Goal: Task Accomplishment & Management: Complete application form

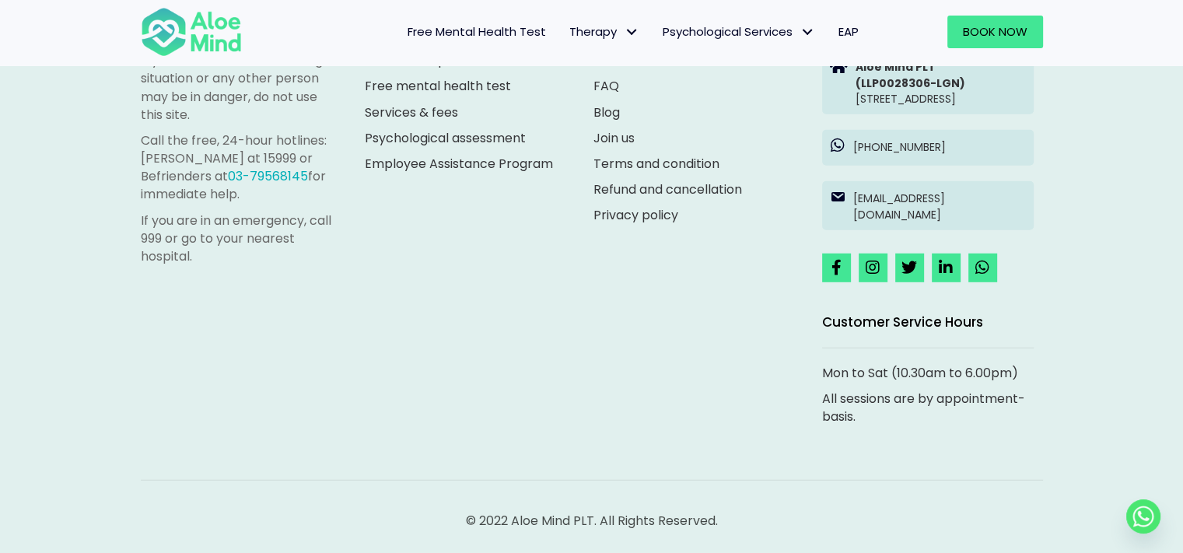
scroll to position [4381, 0]
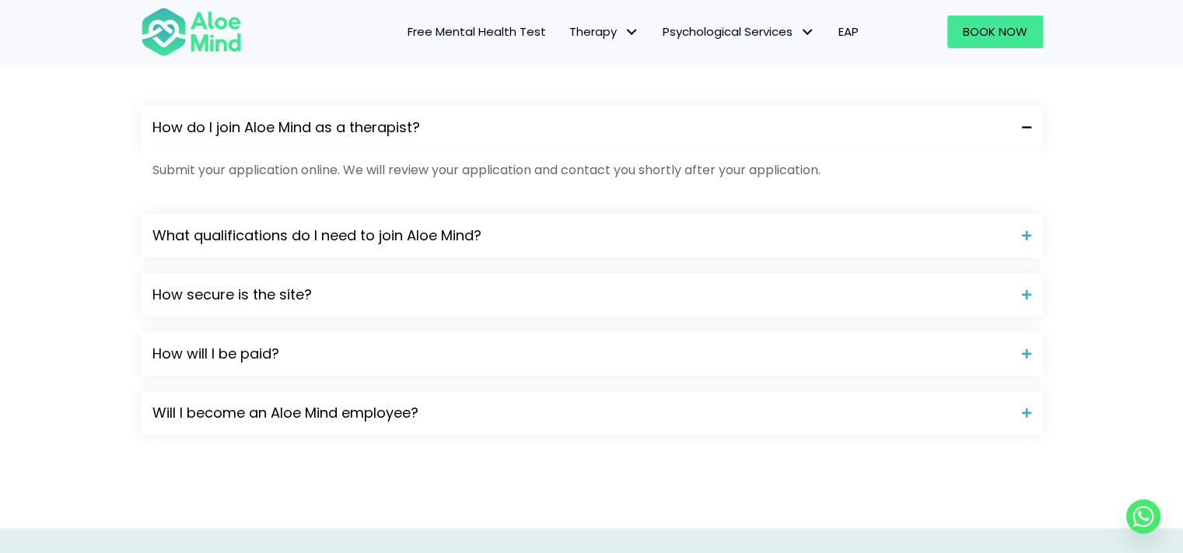
scroll to position [1400, 0]
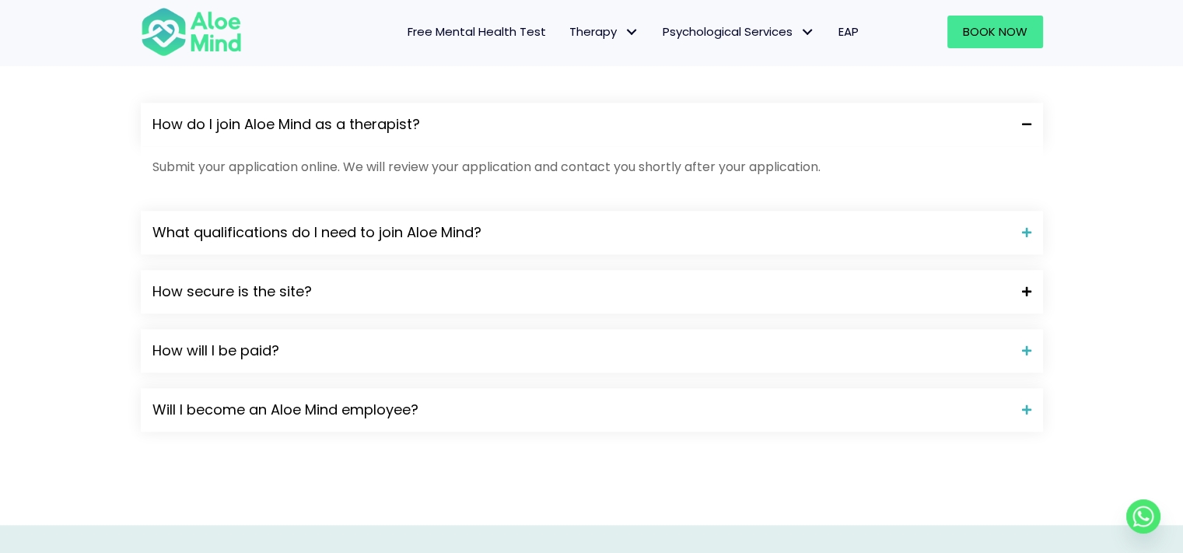
click at [370, 289] on span "How secure is the site?" at bounding box center [581, 292] width 858 height 20
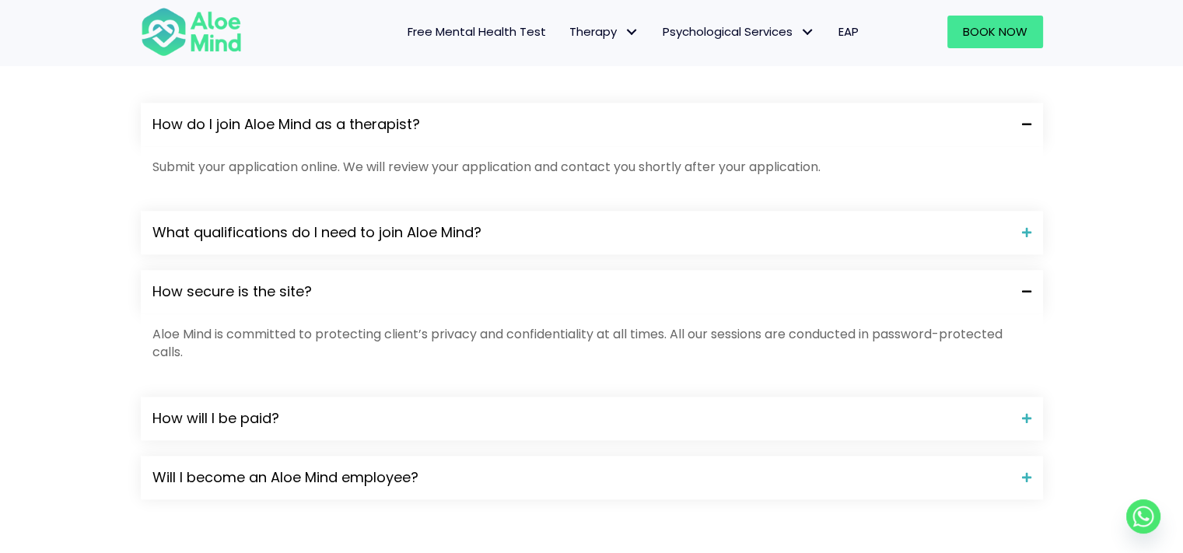
click at [370, 289] on span "How secure is the site?" at bounding box center [581, 292] width 858 height 20
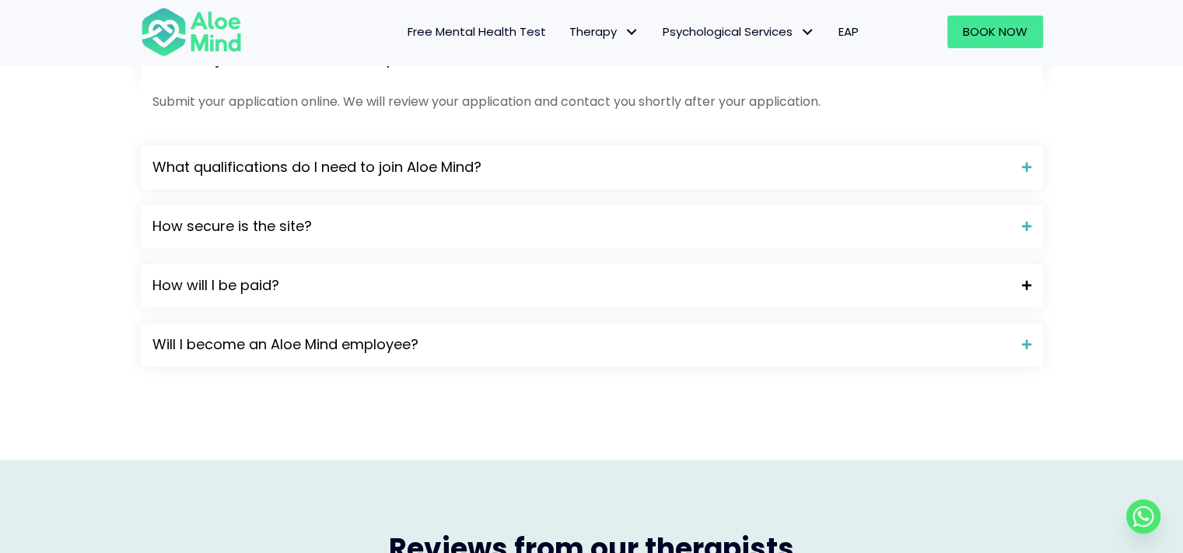
scroll to position [1556, 0]
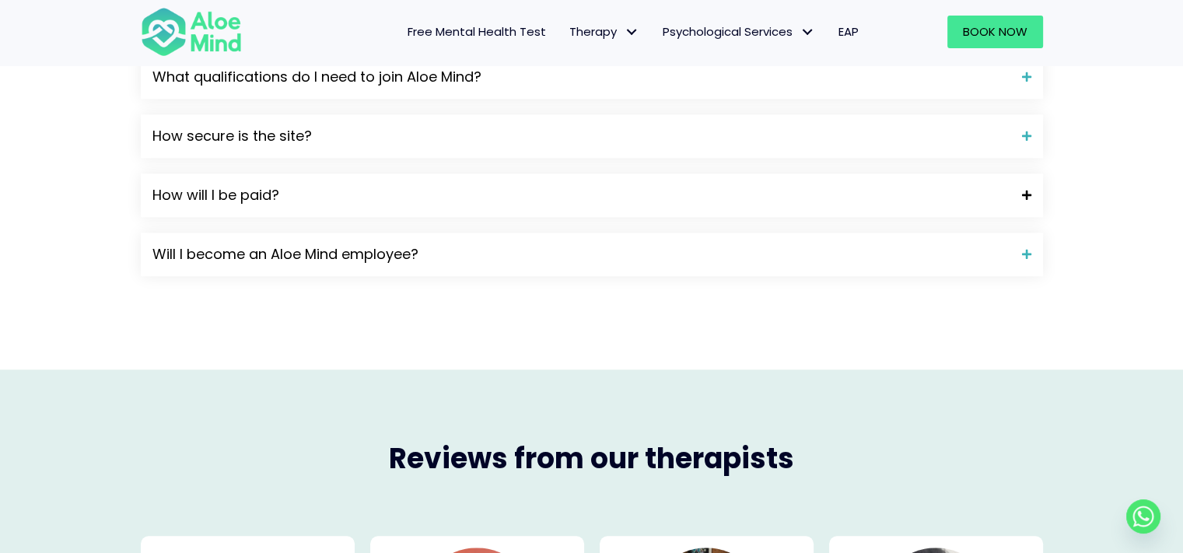
click at [358, 205] on div "How will I be paid?" at bounding box center [592, 195] width 902 height 44
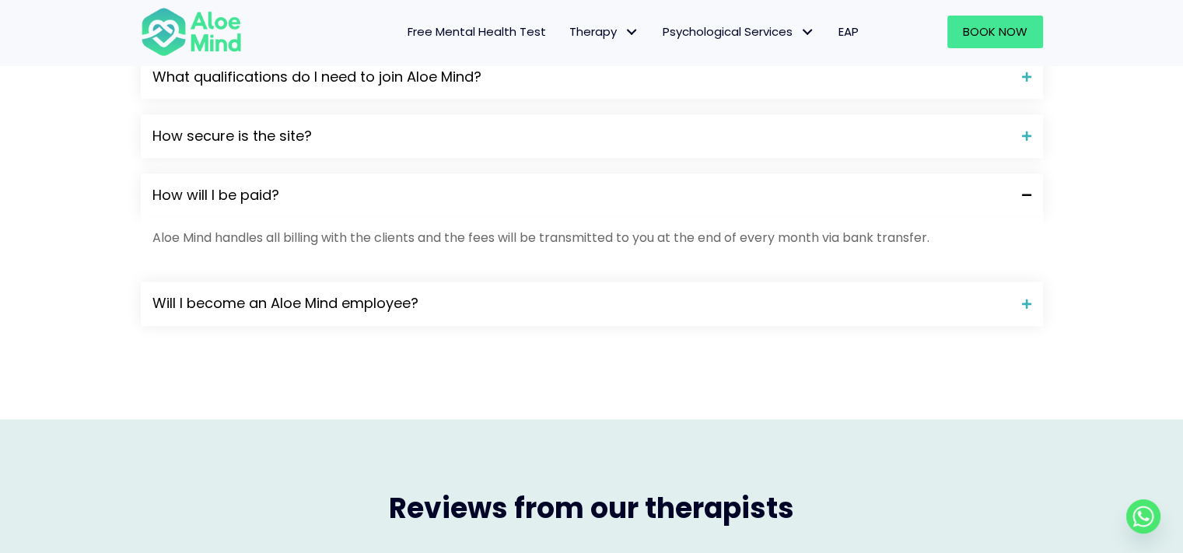
click at [358, 205] on div "How will I be paid?" at bounding box center [592, 195] width 902 height 44
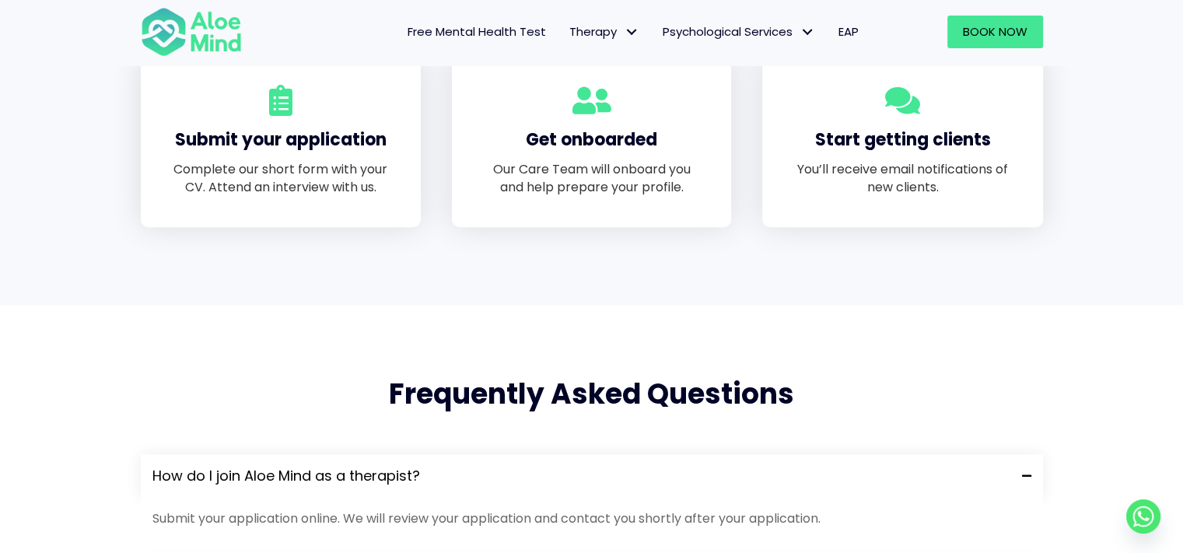
scroll to position [856, 0]
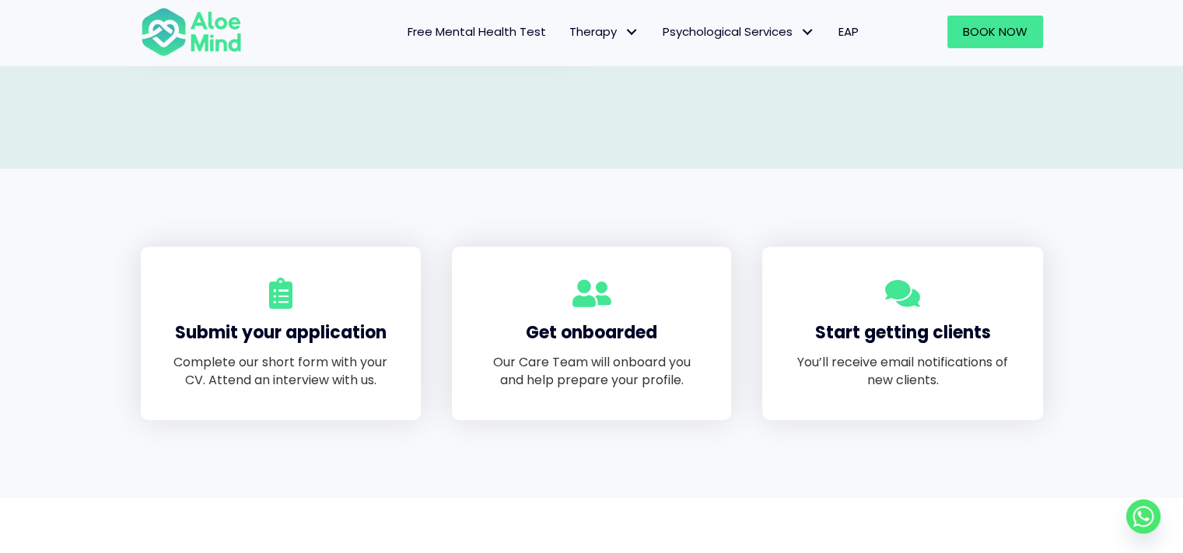
click at [290, 302] on span at bounding box center [280, 293] width 23 height 31
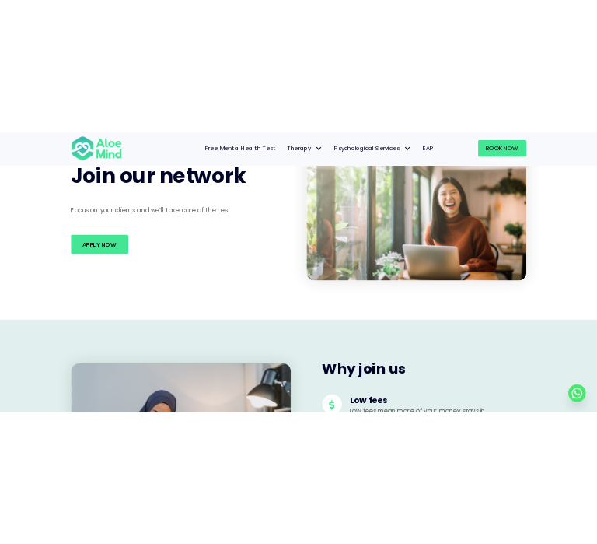
scroll to position [156, 0]
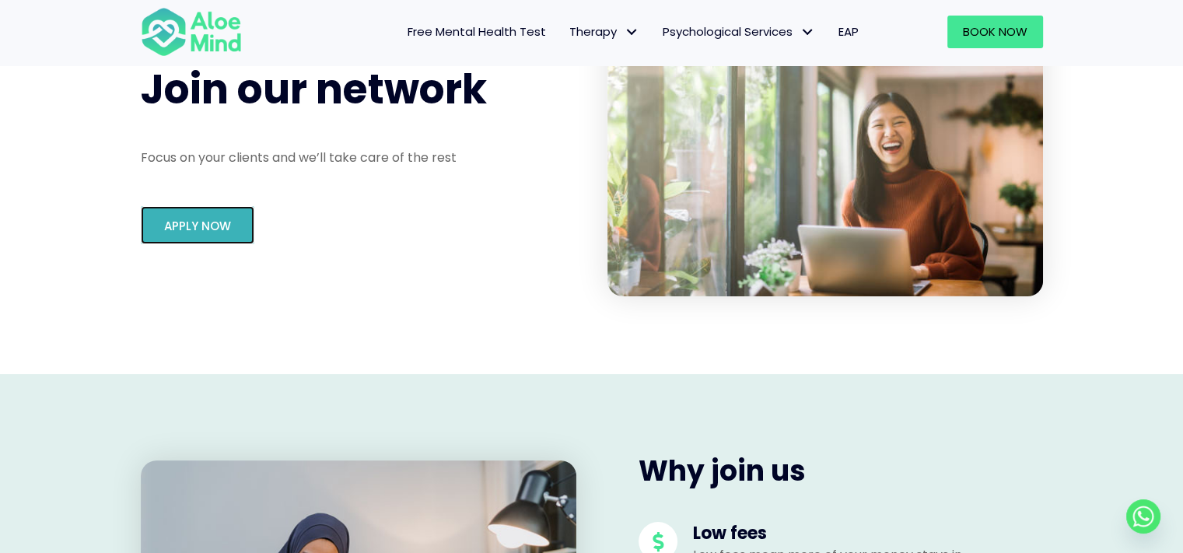
click at [221, 236] on link "Apply Now" at bounding box center [198, 225] width 114 height 38
